Goal: Task Accomplishment & Management: Complete application form

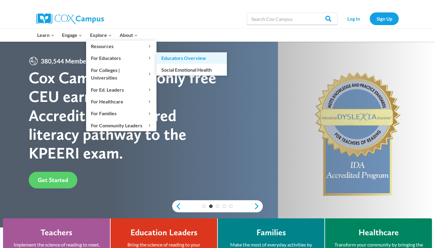
click at [171, 57] on link "Educators Overview" at bounding box center [192, 57] width 70 height 11
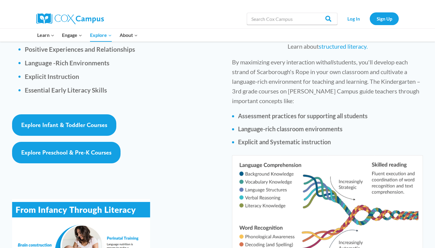
scroll to position [921, 0]
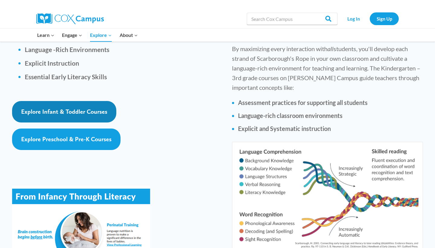
click at [96, 108] on span "Explore Infant & Toddler Courses" at bounding box center [64, 111] width 86 height 7
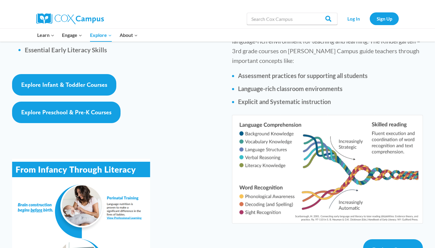
scroll to position [775, 0]
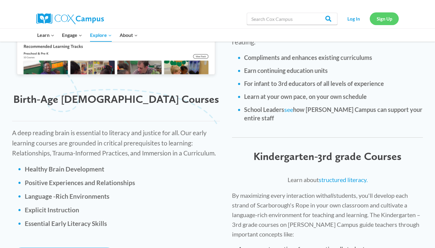
click at [386, 19] on link "Sign Up" at bounding box center [384, 18] width 29 height 12
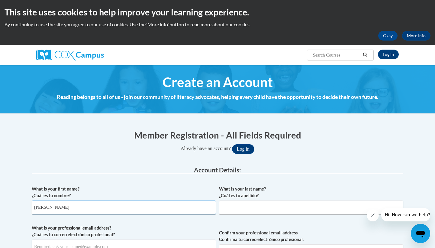
type input "Elena"
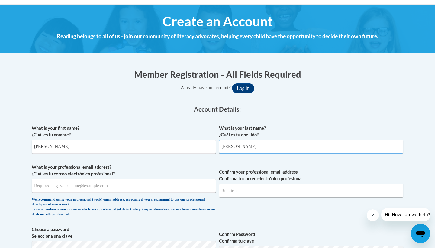
scroll to position [134, 0]
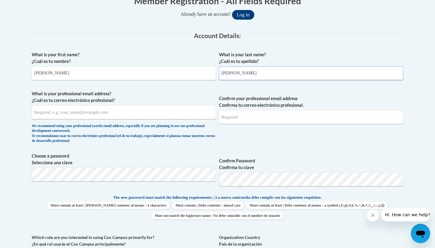
type input "Avila"
type input "elena@tinygiantschicago.com"
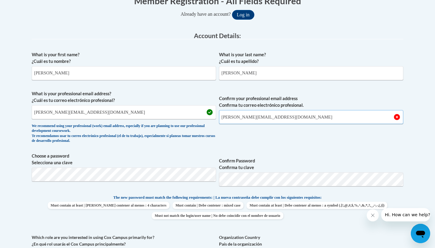
type input "elena@tinygiantschicago.com"
click at [164, 176] on fieldset "Account Details: xcvbxvcb Biography New Photo (GIF / JPEG) What is your first n…" at bounding box center [218, 179] width 372 height 295
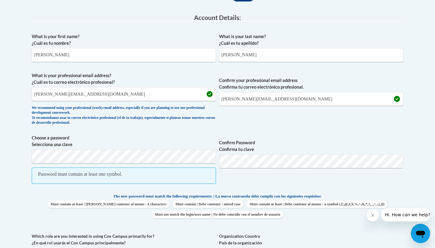
scroll to position [212, 0]
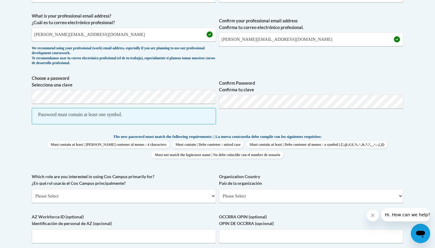
click at [209, 106] on span "Choose a password Selecciona una clave Password must contain at least one symbo…" at bounding box center [124, 103] width 184 height 56
click at [70, 104] on span "Choose a password Selecciona una clave Password must contain at least one symbo…" at bounding box center [124, 103] width 184 height 56
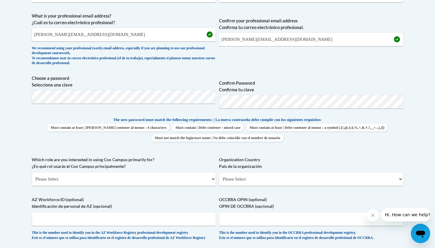
click at [259, 63] on span "Confirm your professional email address Confirma tu correo electrónico profesio…" at bounding box center [311, 41] width 184 height 56
select select "fbf2d438-af2f-41f8-98f1-81c410e29de3"
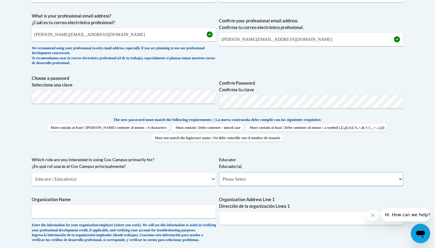
select select "5e2af403-4f2c-4e49-a02f-103e55d7b75b"
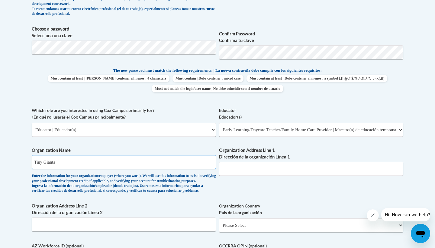
scroll to position [264, 0]
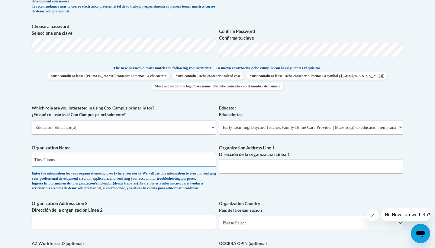
type input "Tiny Giants"
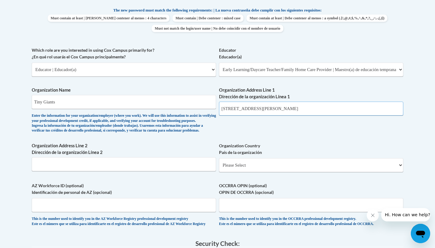
scroll to position [324, 0]
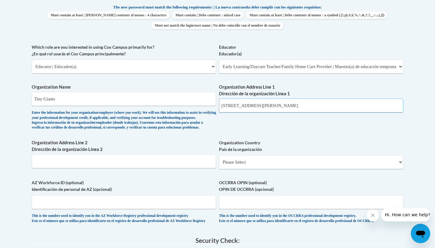
type input "4421 N Clark St"
select select "ad49bcad-a171-4b2e-b99c-48b446064914"
select select
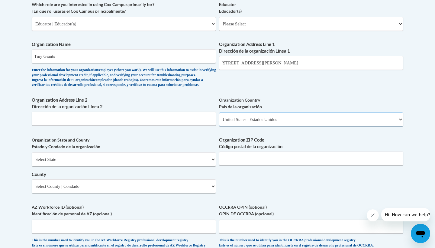
scroll to position [386, 0]
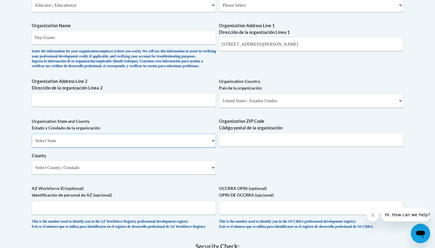
select select "Illinois"
click at [153, 164] on select "County" at bounding box center [124, 168] width 184 height 14
type input "60640"
select select "Cook"
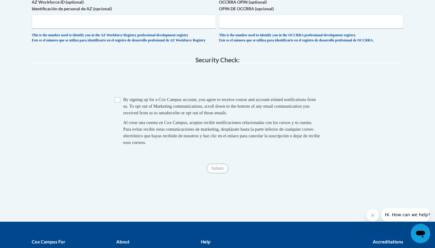
scroll to position [577, 0]
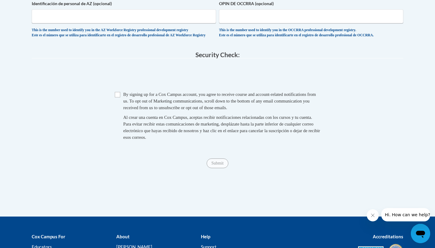
click at [117, 97] on input "Checkbox" at bounding box center [117, 94] width 5 height 5
checkbox input "true"
click at [217, 168] on input "Submit" at bounding box center [218, 163] width 22 height 10
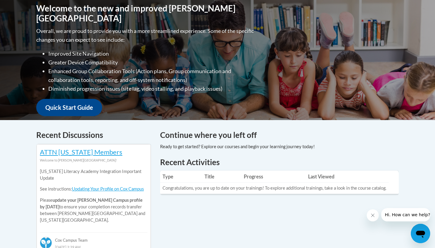
scroll to position [136, 0]
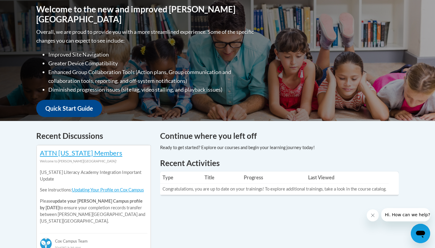
click at [80, 106] on link "Quick Start Guide" at bounding box center [69, 108] width 66 height 17
